Goal: Task Accomplishment & Management: Use online tool/utility

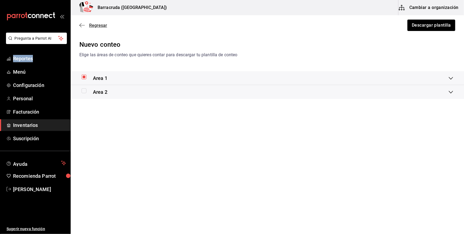
click at [83, 25] on icon "button" at bounding box center [81, 25] width 5 height 5
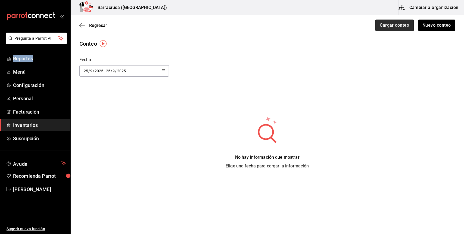
click at [389, 25] on button "Cargar conteo" at bounding box center [394, 25] width 39 height 11
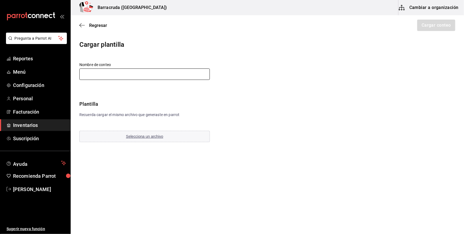
click at [153, 71] on input "text" at bounding box center [144, 74] width 130 height 11
type input "25 DE SEPTIEMBRE INVENTARIO"
click at [136, 135] on span "Selecciona un archivo" at bounding box center [144, 136] width 37 height 4
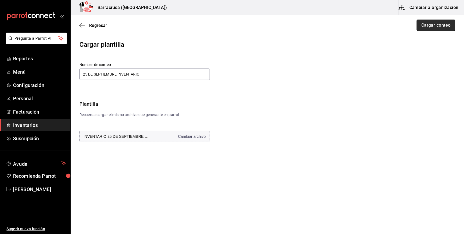
click at [430, 23] on button "Cargar conteo" at bounding box center [436, 25] width 39 height 11
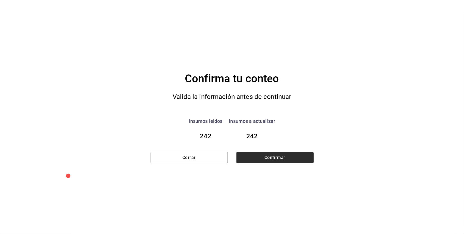
click at [274, 158] on button "Confirmar" at bounding box center [275, 157] width 77 height 11
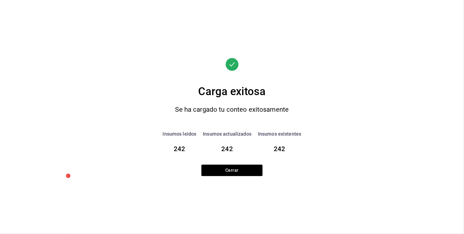
click at [232, 104] on div "Carga exitosa Se ha cargado tu conteo exitosamente [PERSON_NAME] leidos 242 Ins…" at bounding box center [232, 117] width 163 height 119
click at [236, 170] on button "Cerrar" at bounding box center [231, 170] width 61 height 11
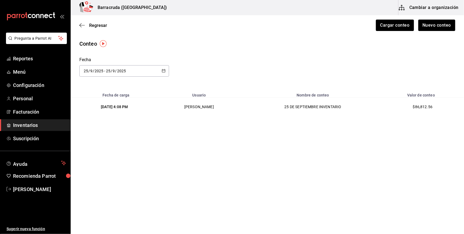
click at [35, 122] on span "Inventarios" at bounding box center [39, 125] width 53 height 7
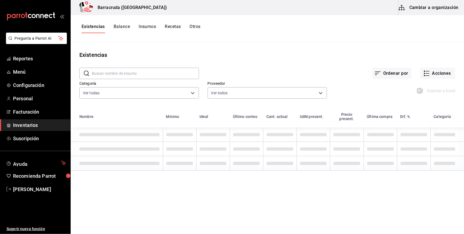
click at [126, 24] on button "Balance" at bounding box center [122, 28] width 16 height 9
click at [122, 26] on button "Balance" at bounding box center [122, 28] width 16 height 9
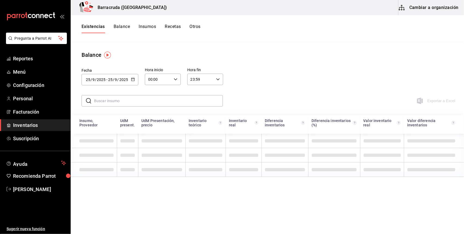
click at [122, 26] on button "Balance" at bounding box center [122, 28] width 16 height 9
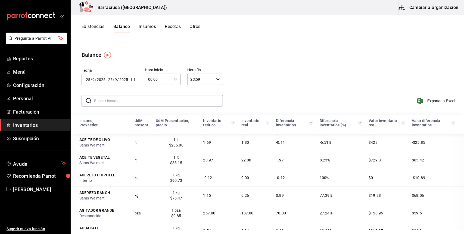
click at [290, 142] on td "-0.11" at bounding box center [295, 142] width 44 height 17
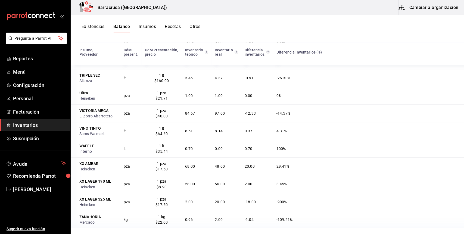
scroll to position [4594, 0]
click at [44, 190] on span "[PERSON_NAME]" at bounding box center [39, 189] width 53 height 7
